Goal: Navigation & Orientation: Find specific page/section

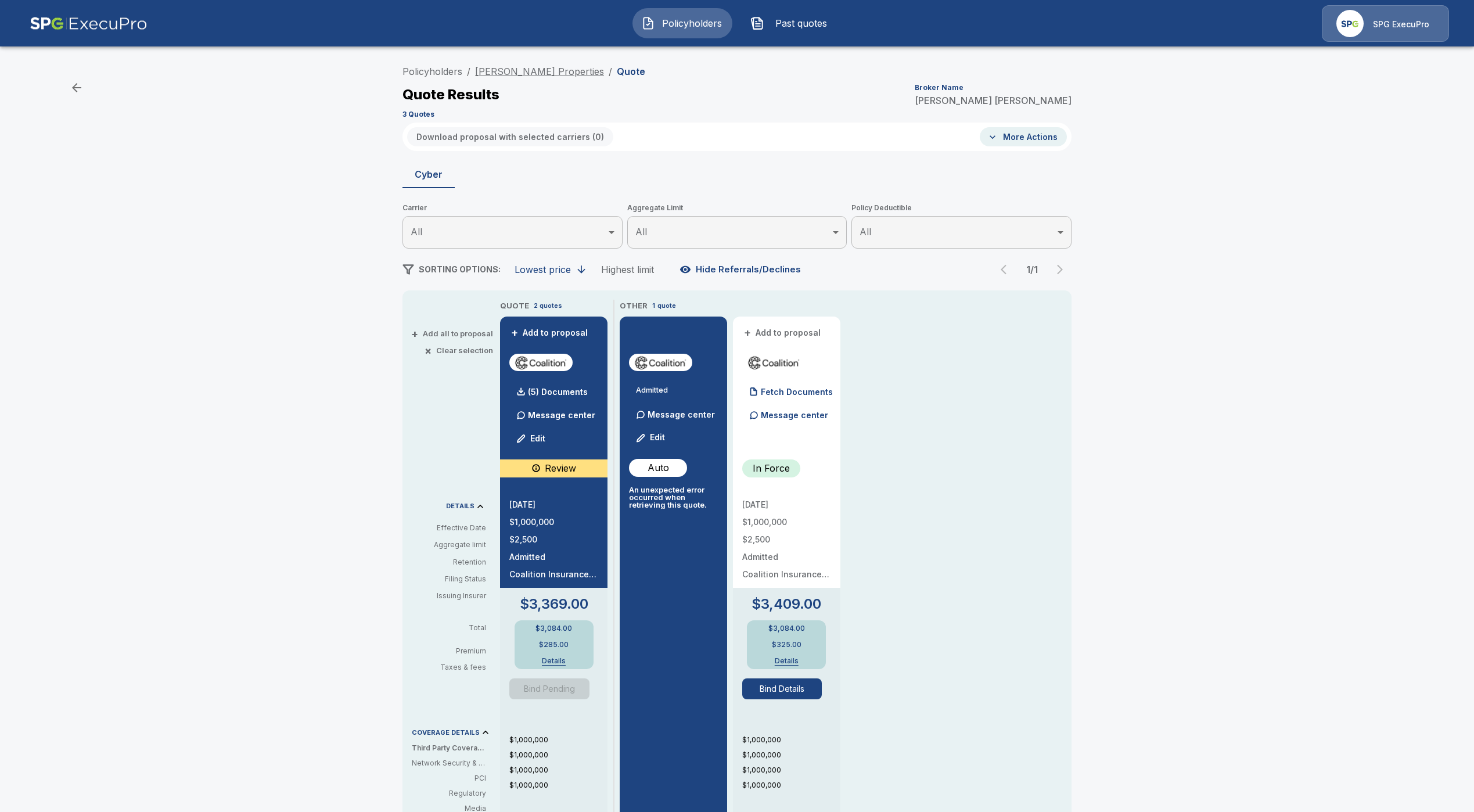
click at [514, 70] on link "[PERSON_NAME] Properties" at bounding box center [540, 71] width 129 height 11
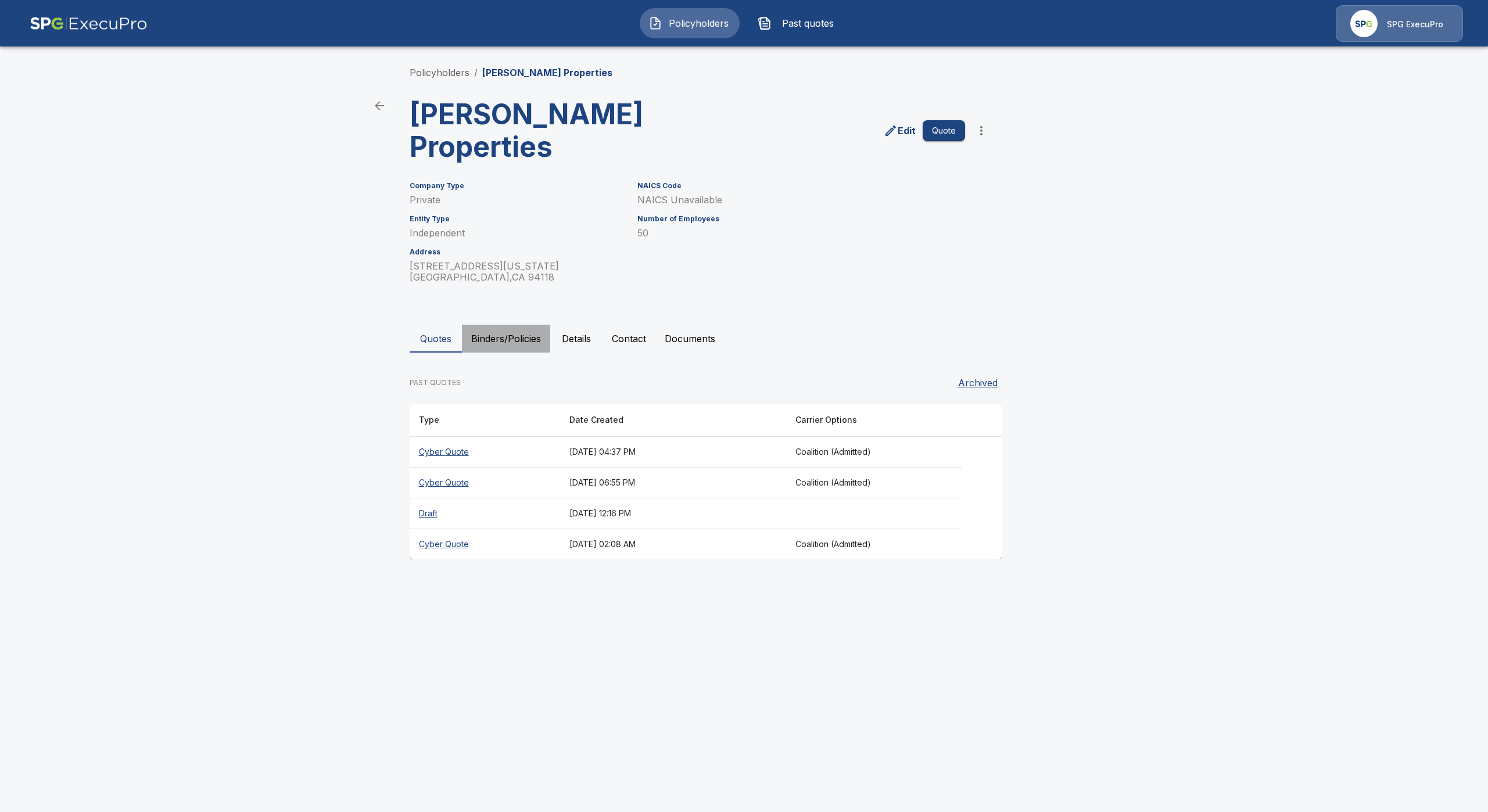
click at [499, 324] on button "Binders/Policies" at bounding box center [506, 338] width 88 height 28
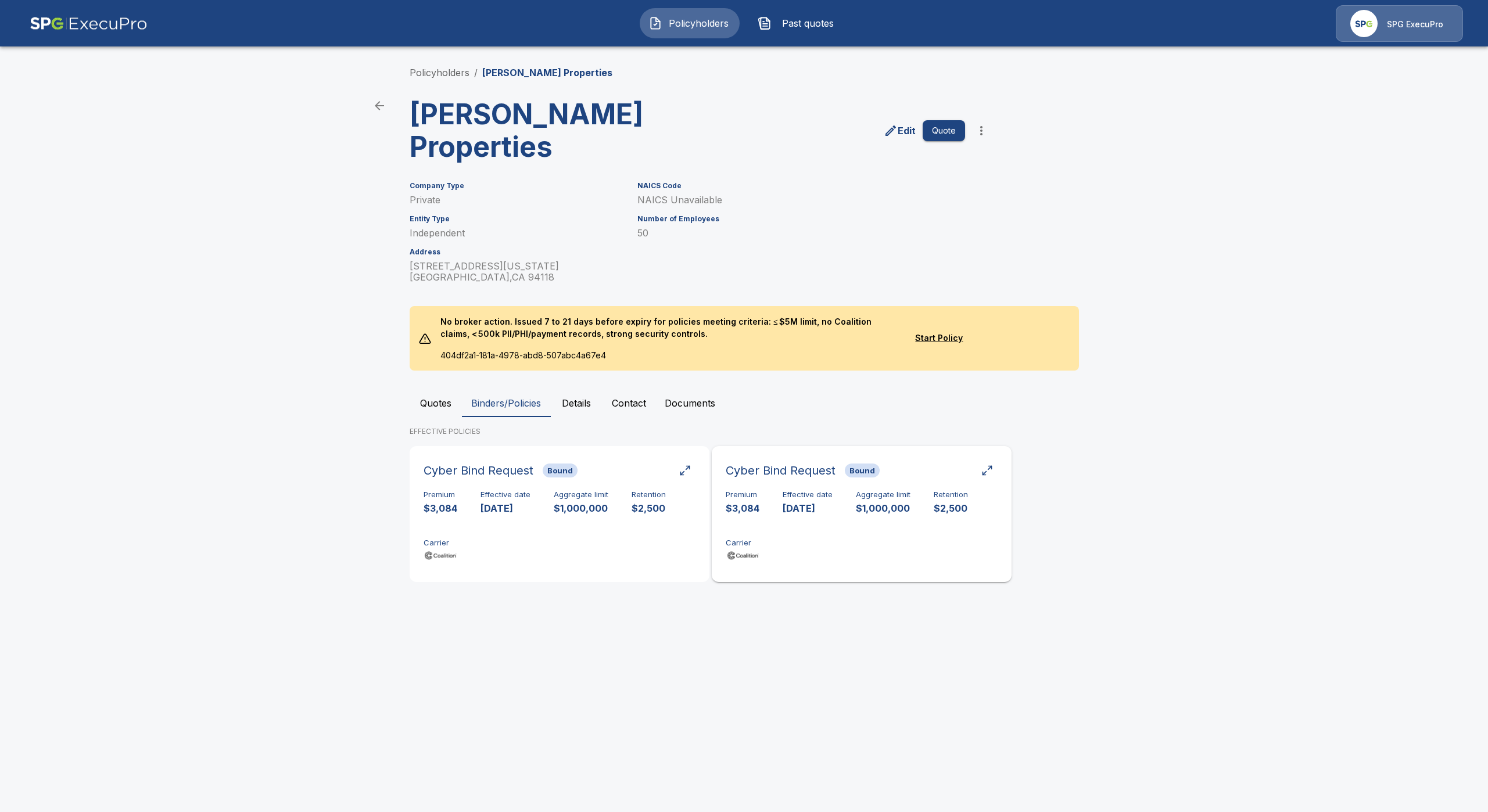
click at [847, 497] on div "Premium $3,084 Effective date [DATE] Aggregate limit $1,000,000 Retention $2,50…" at bounding box center [861, 526] width 272 height 73
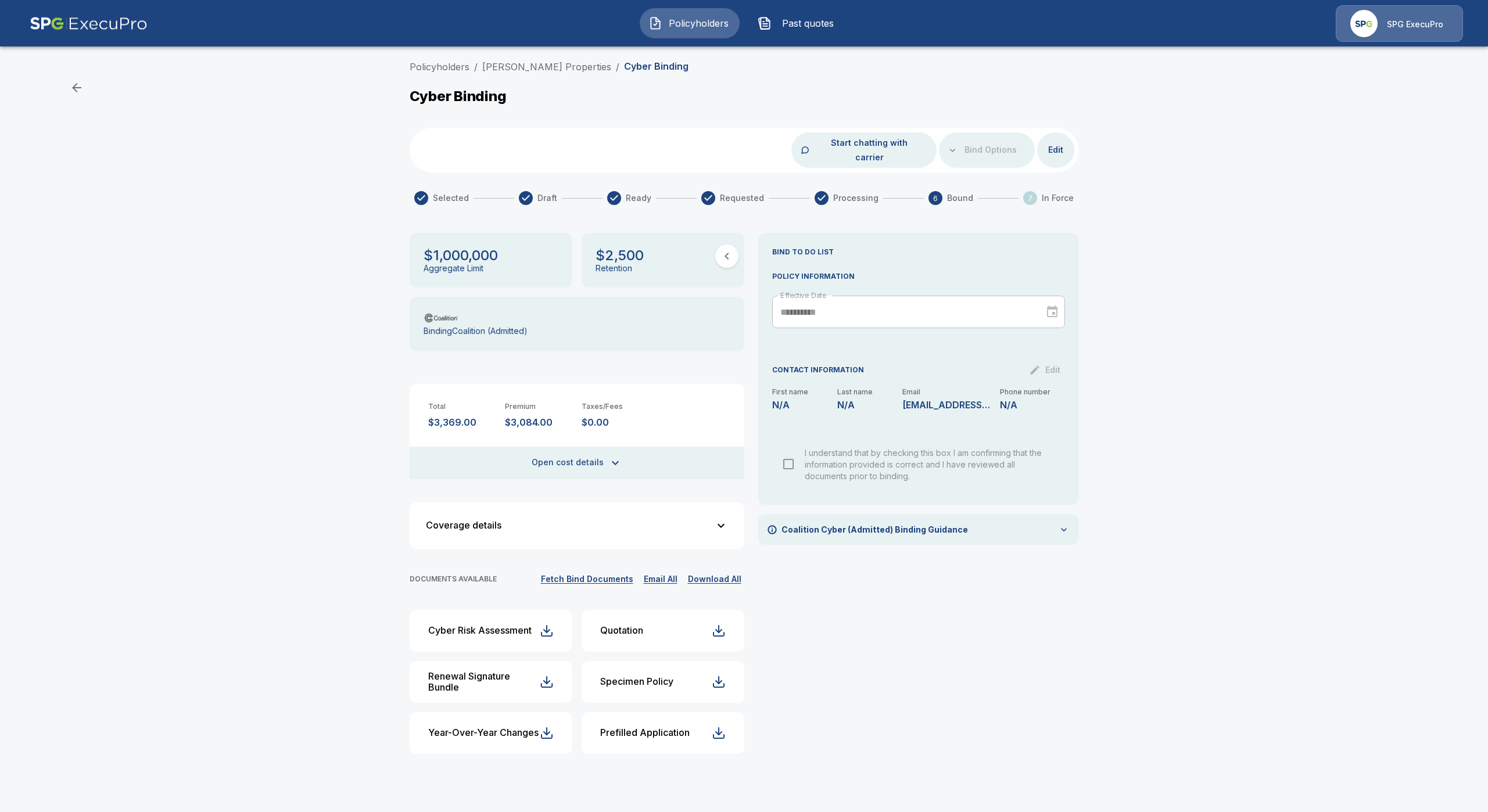
click at [692, 23] on span "Policyholders" at bounding box center [699, 23] width 64 height 14
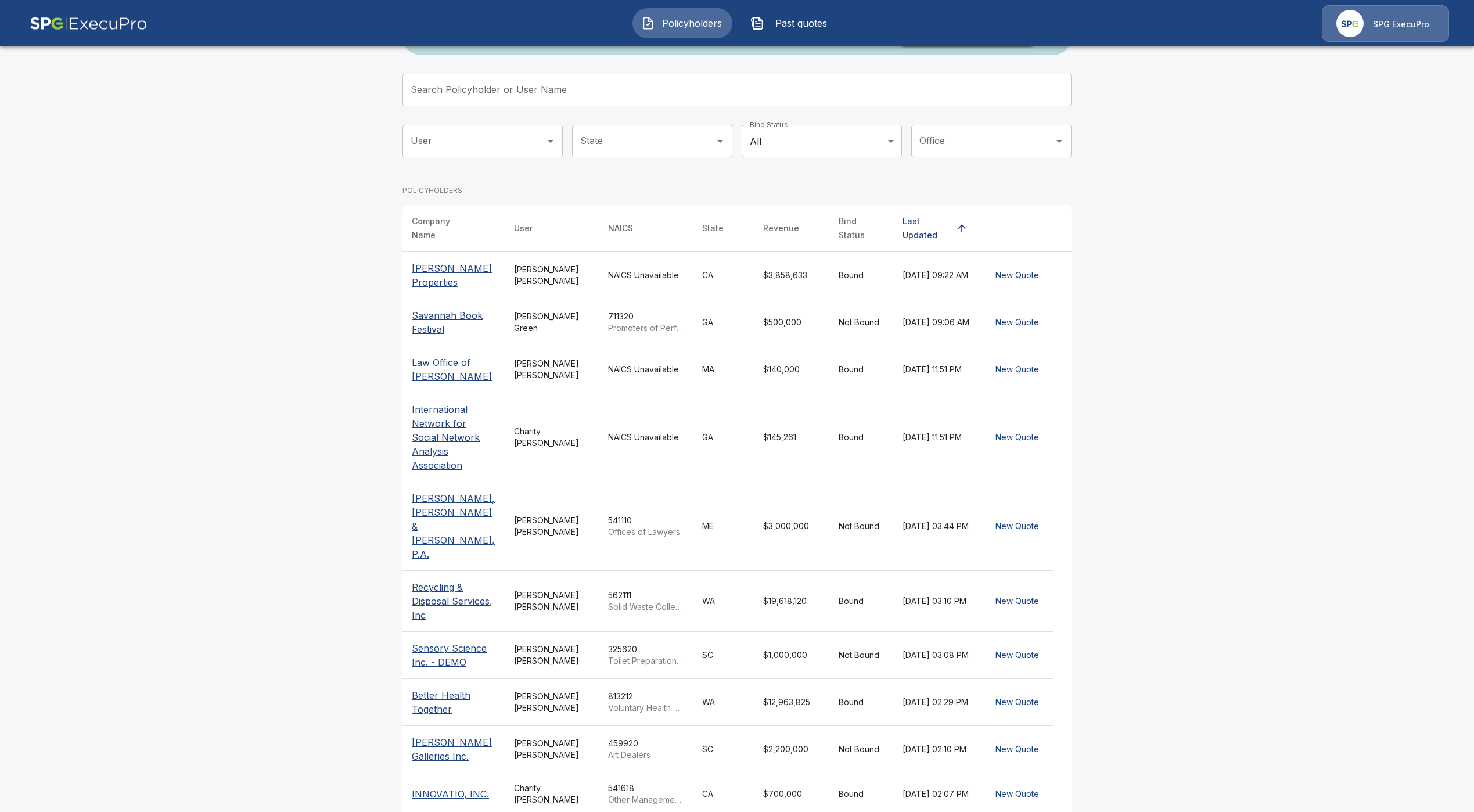
scroll to position [63, 0]
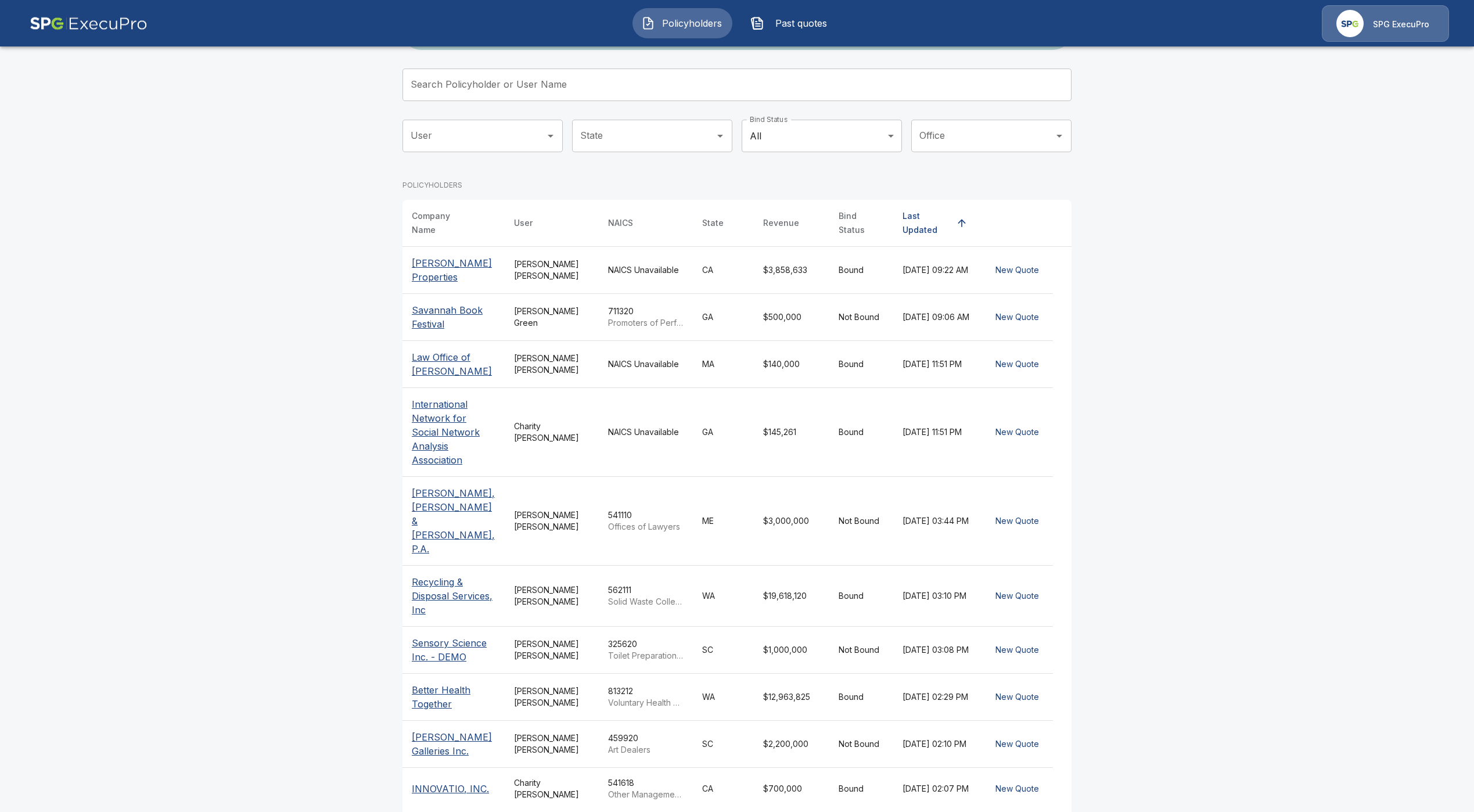
click at [458, 781] on p "INNOVATIO, INC." at bounding box center [451, 788] width 77 height 14
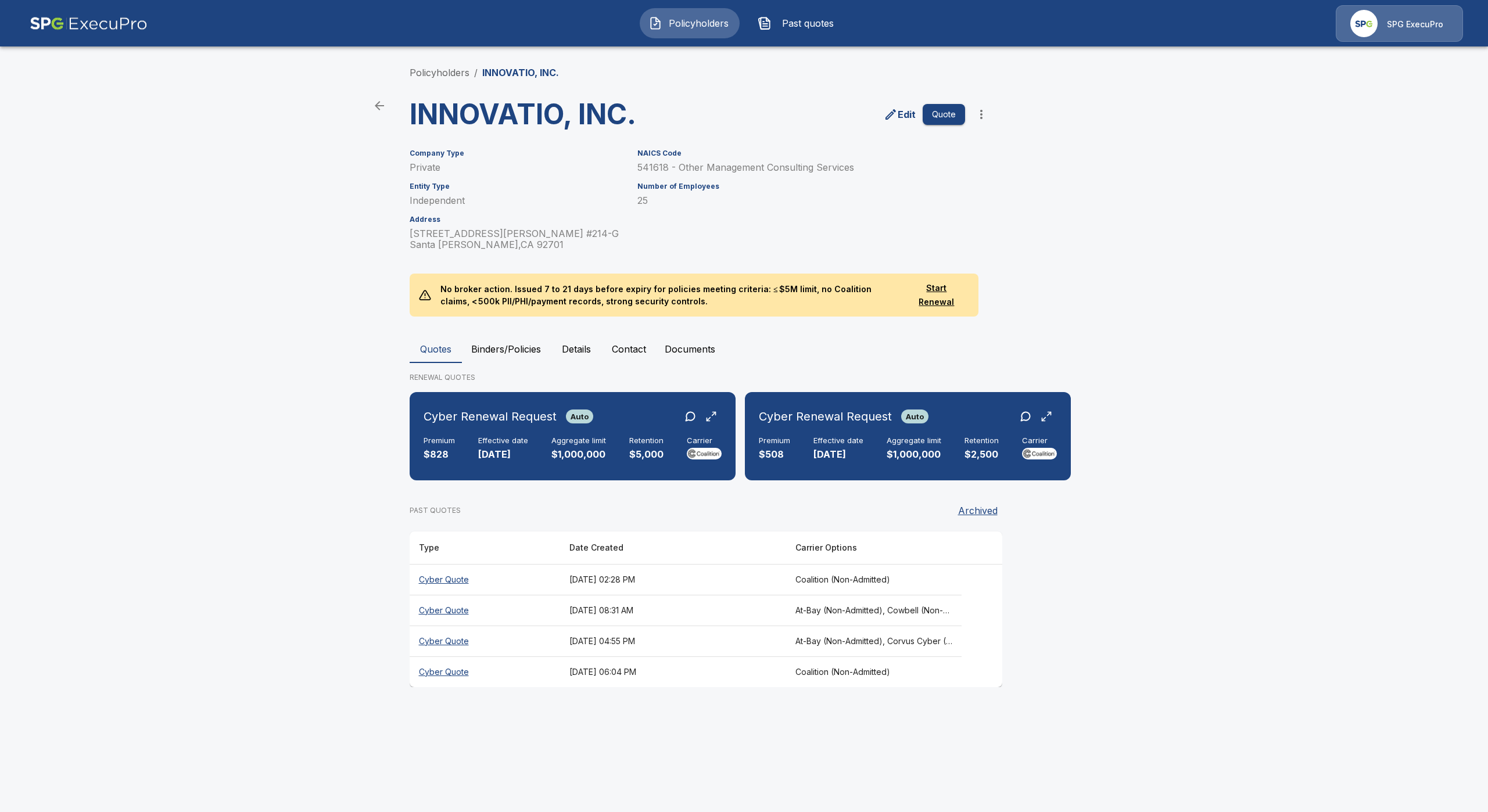
click at [706, 19] on span "Policyholders" at bounding box center [699, 23] width 64 height 14
